Goal: Task Accomplishment & Management: Manage account settings

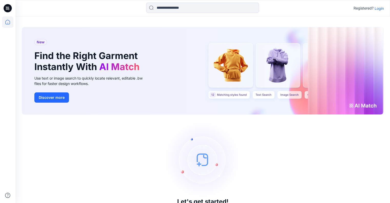
click at [378, 8] on p "Login" at bounding box center [378, 8] width 9 height 5
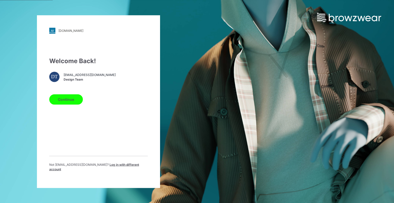
click at [69, 104] on button "Continue" at bounding box center [66, 99] width 34 height 10
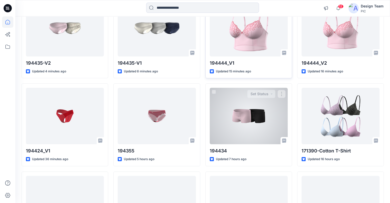
scroll to position [77, 0]
